Goal: Task Accomplishment & Management: Manage account settings

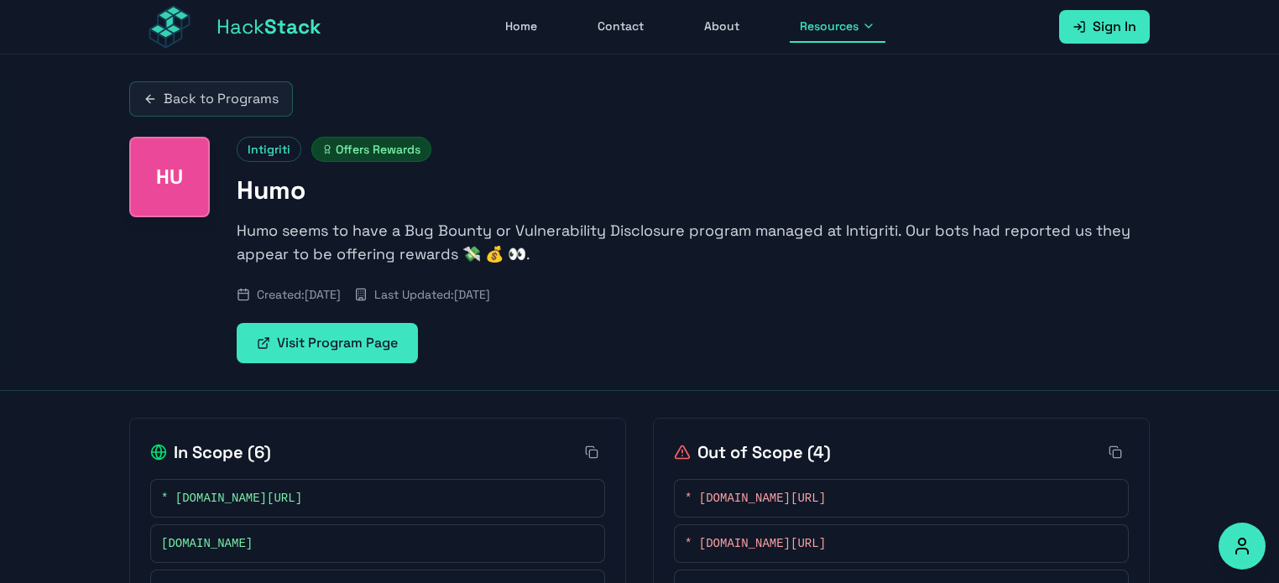
click at [473, 317] on div "Intigriti Offers Rewards Humo Humo seems to have a Bug Bounty or Vulnerability …" at bounding box center [693, 250] width 913 height 227
click at [1121, 24] on span "Sign In" at bounding box center [1115, 27] width 44 height 20
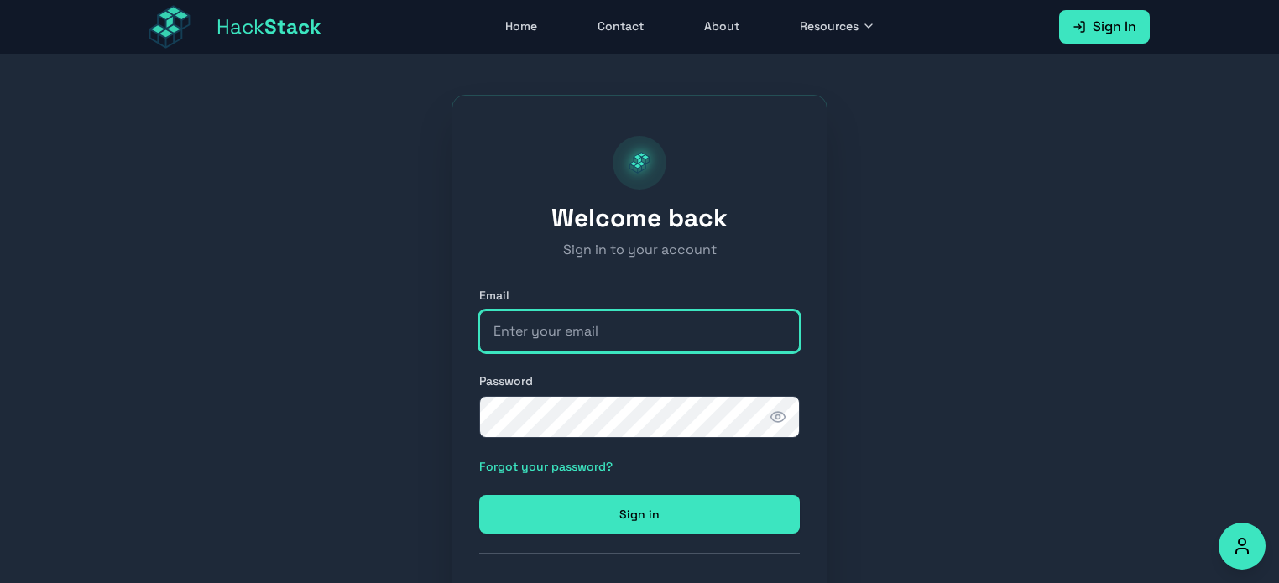
click at [691, 334] on input "email" at bounding box center [639, 332] width 321 height 42
type input "[EMAIL_ADDRESS][DOMAIN_NAME]"
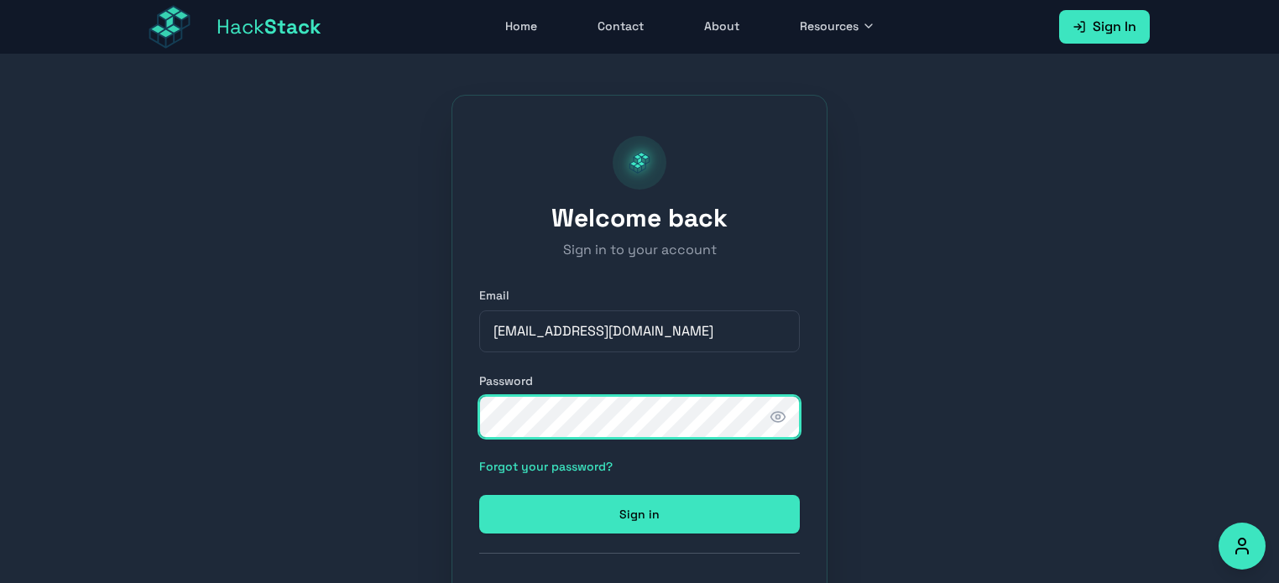
scroll to position [7, 0]
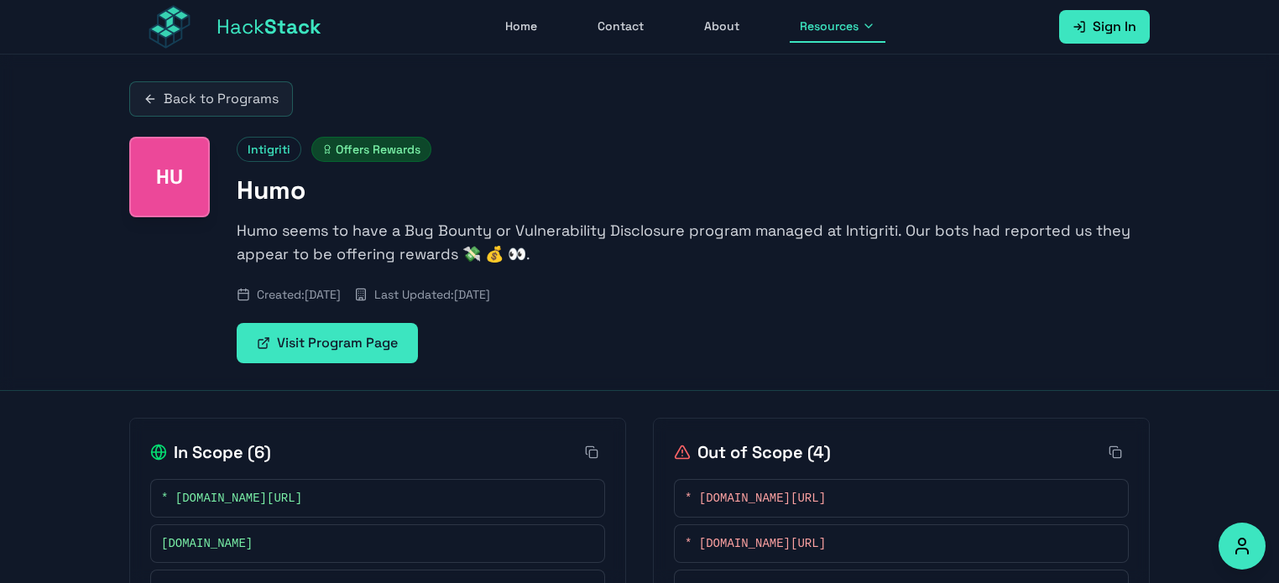
click at [381, 345] on link "Visit Program Page" at bounding box center [327, 343] width 181 height 40
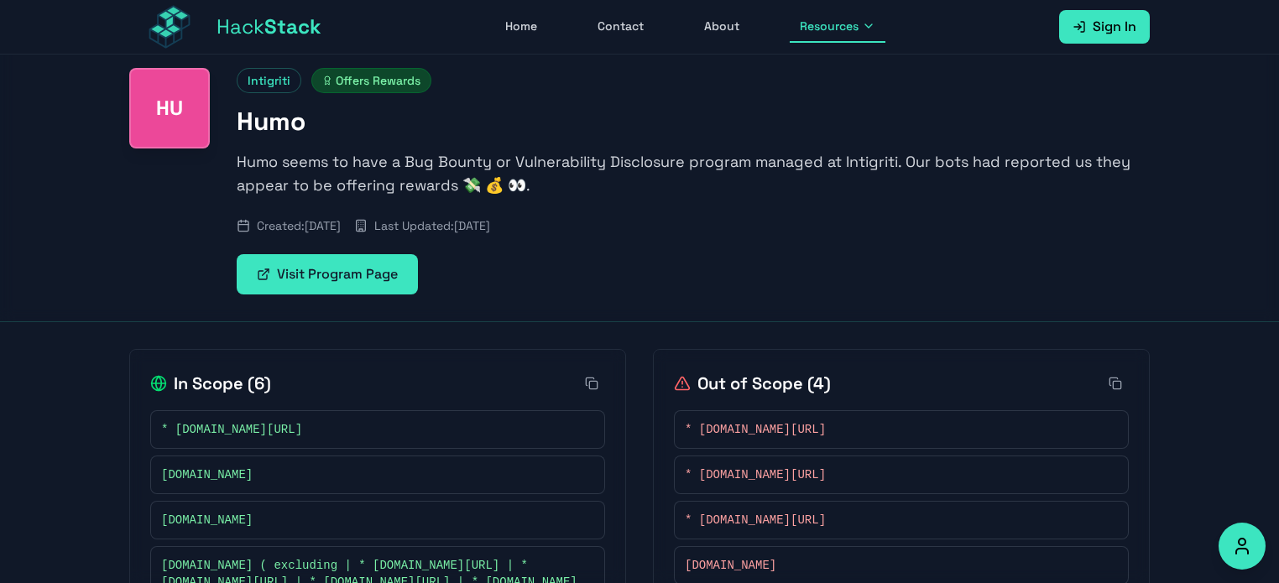
scroll to position [74, 0]
